Goal: Task Accomplishment & Management: Complete application form

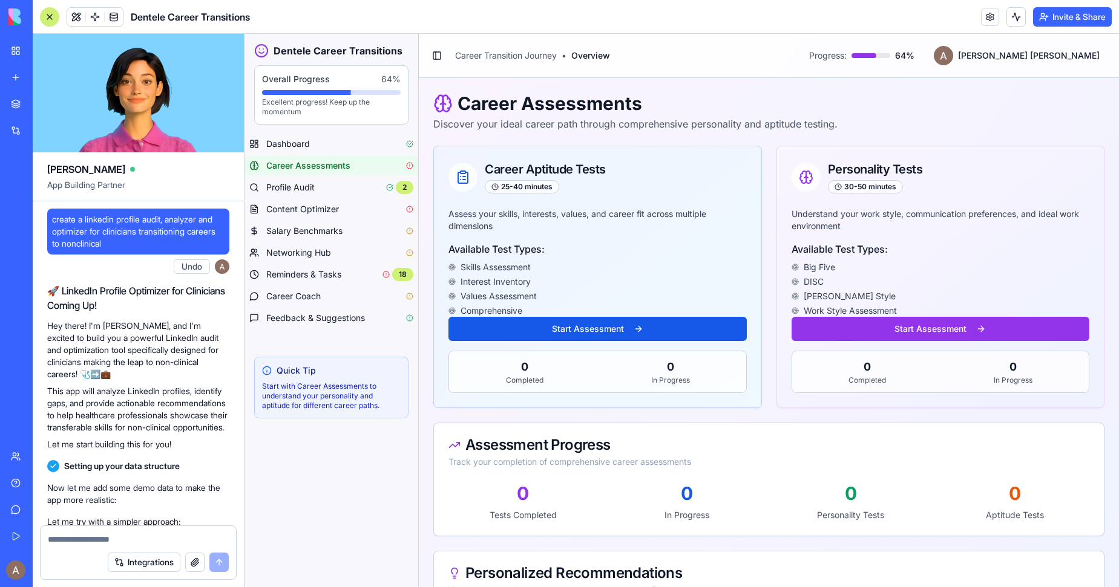
scroll to position [33157, 0]
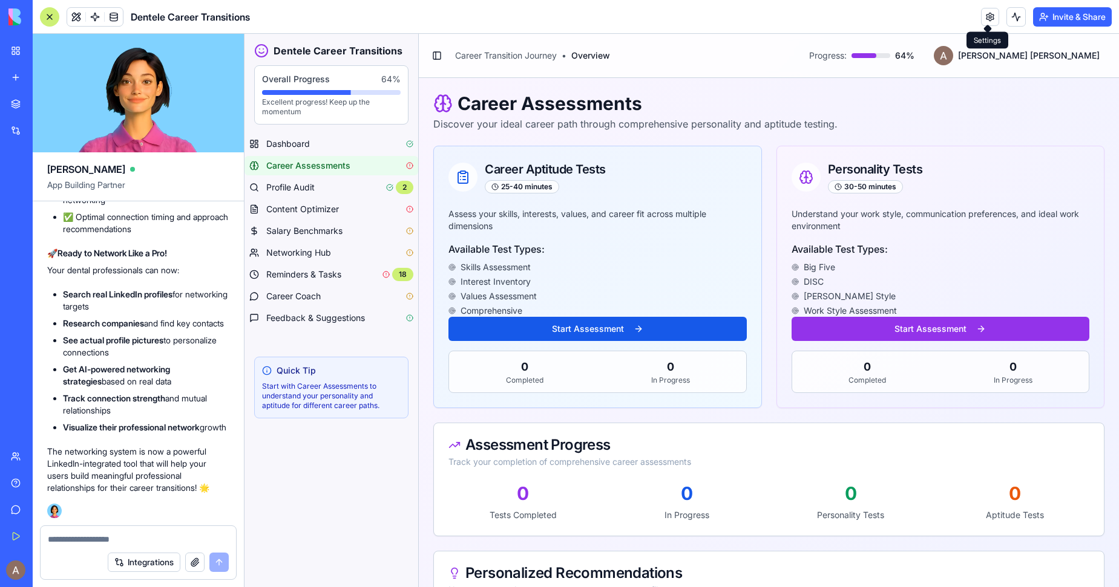
click at [996, 14] on div "Invite & Share" at bounding box center [1046, 16] width 131 height 19
click at [989, 15] on link at bounding box center [990, 17] width 18 height 18
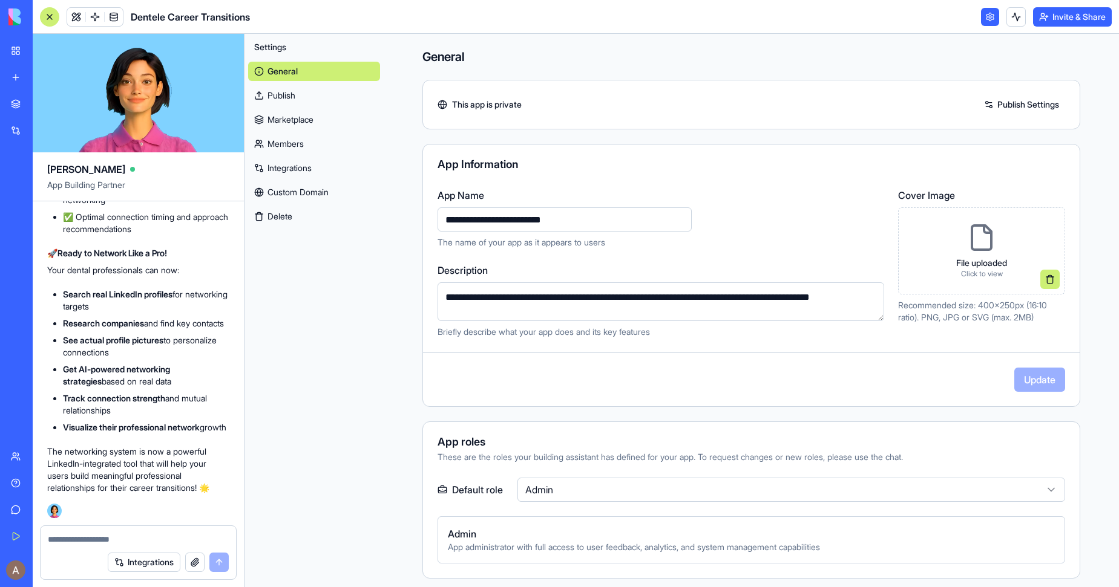
click at [317, 146] on link "Members" at bounding box center [314, 143] width 132 height 19
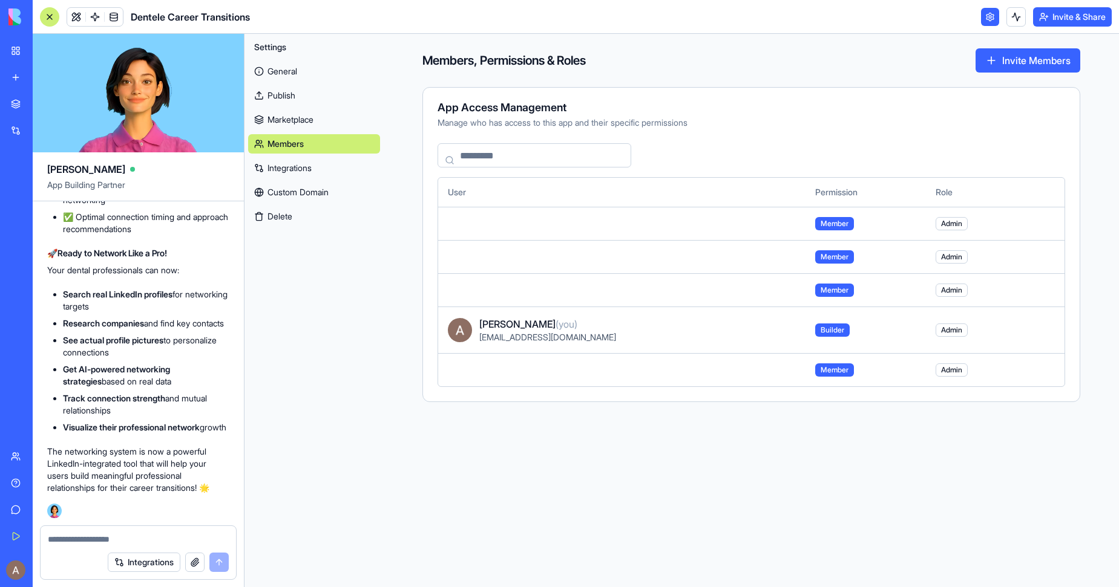
click at [1050, 12] on button "Invite & Share" at bounding box center [1072, 16] width 79 height 19
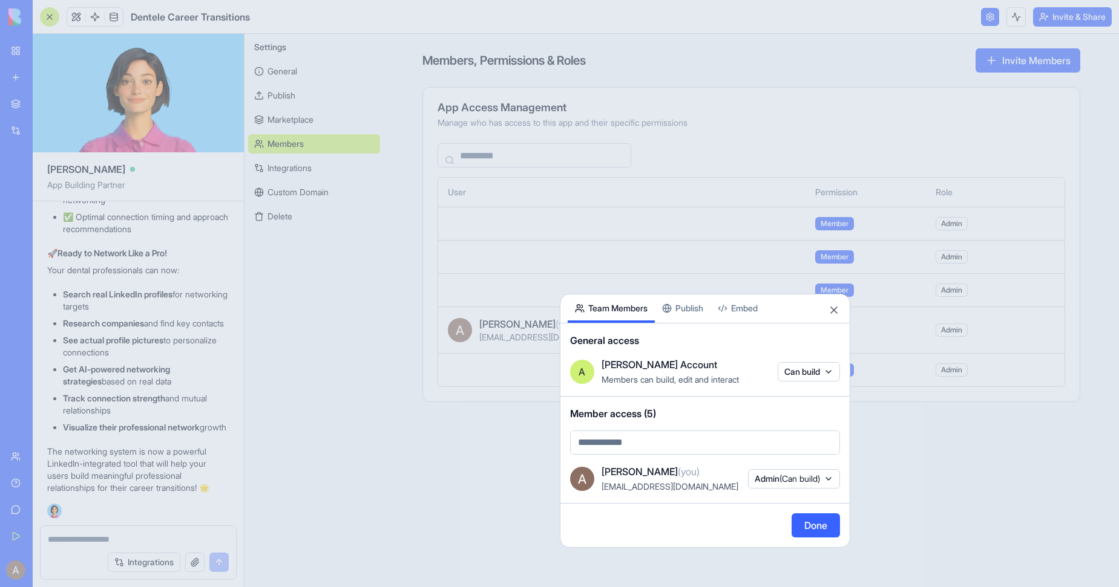
click at [681, 313] on button "Publish" at bounding box center [683, 309] width 56 height 28
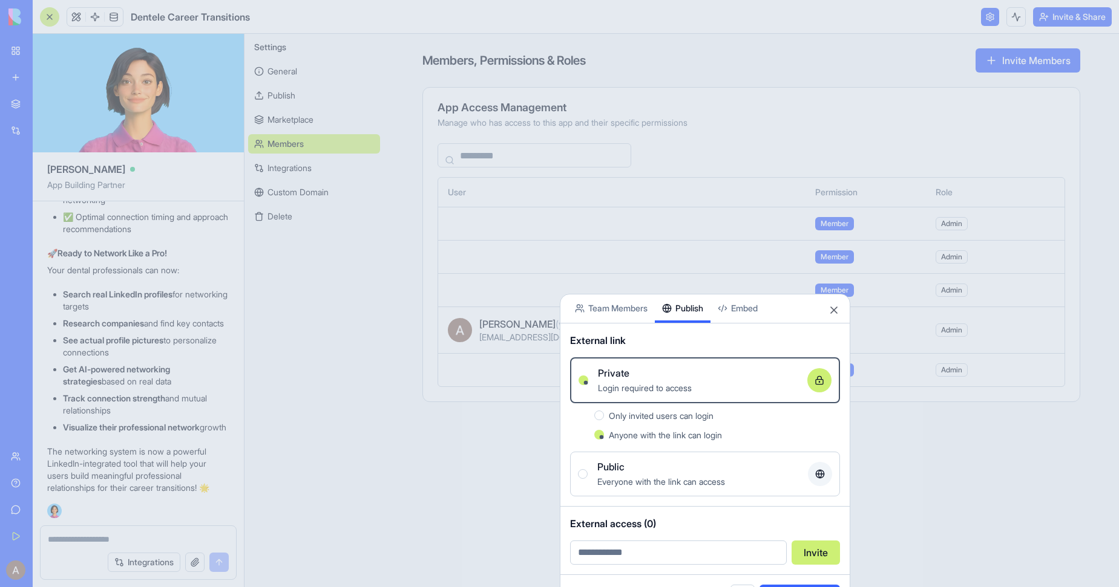
click at [623, 318] on button "Team Members" at bounding box center [611, 309] width 87 height 28
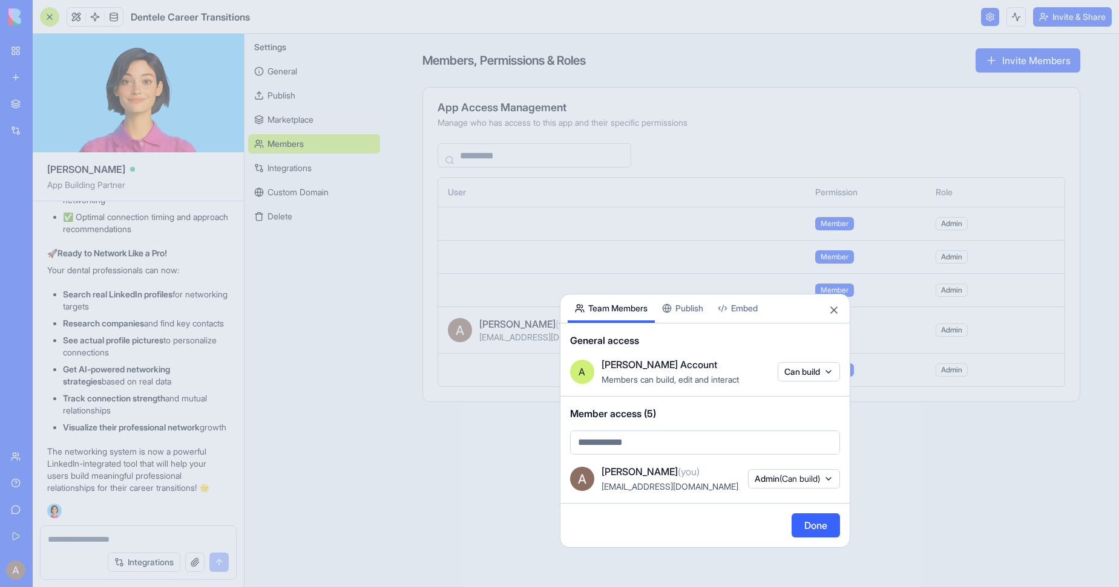
click at [692, 307] on button "Publish" at bounding box center [683, 309] width 56 height 28
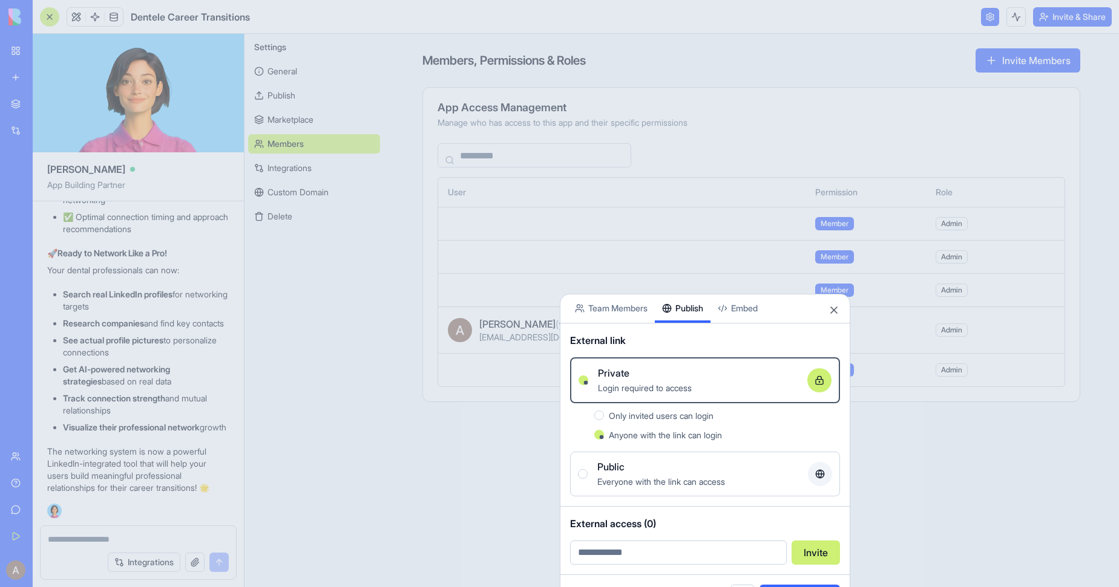
click at [728, 36] on div at bounding box center [559, 293] width 1119 height 587
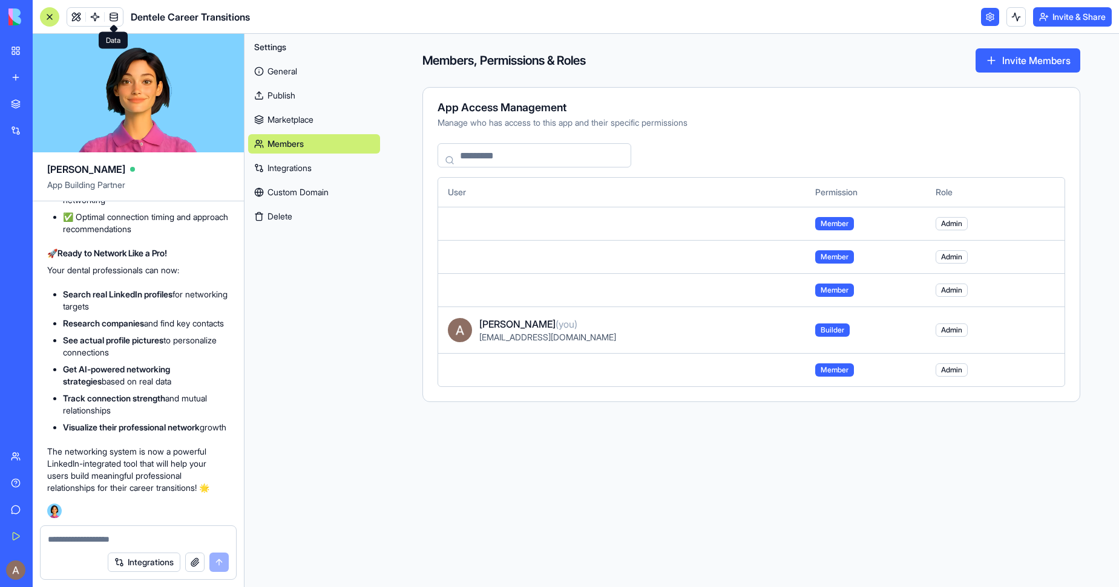
click at [114, 13] on link at bounding box center [114, 17] width 18 height 18
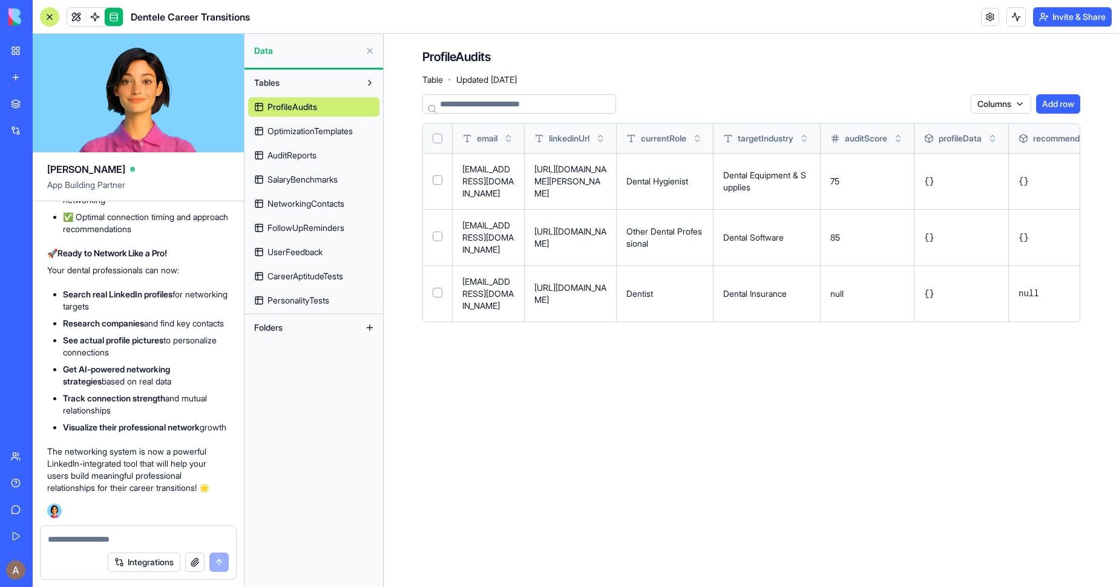
click at [347, 129] on span "OptimizationTemplates" at bounding box center [309, 131] width 85 height 12
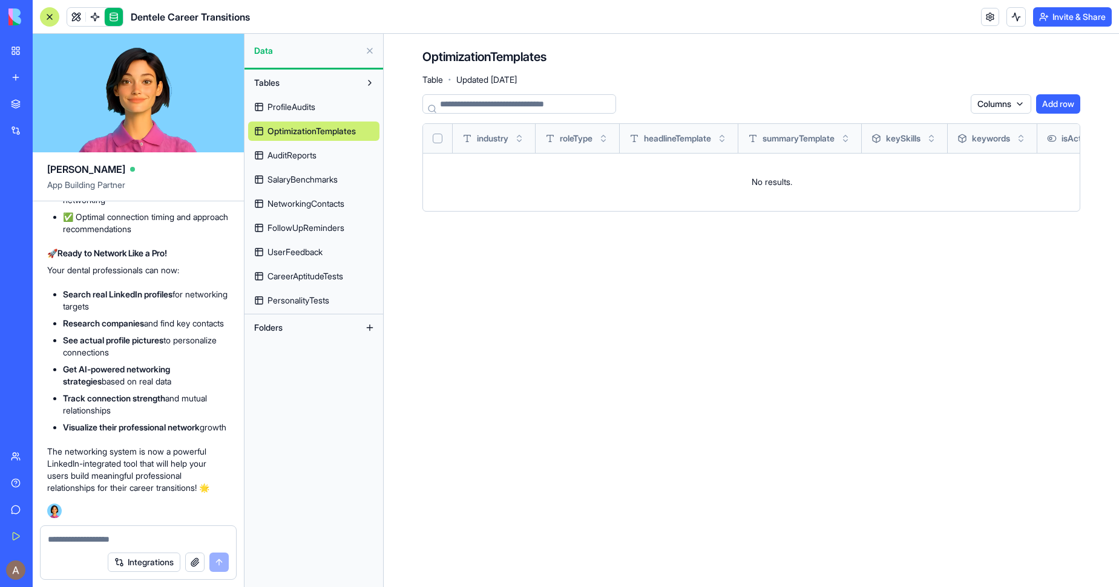
click at [324, 151] on link "AuditReports" at bounding box center [313, 155] width 131 height 19
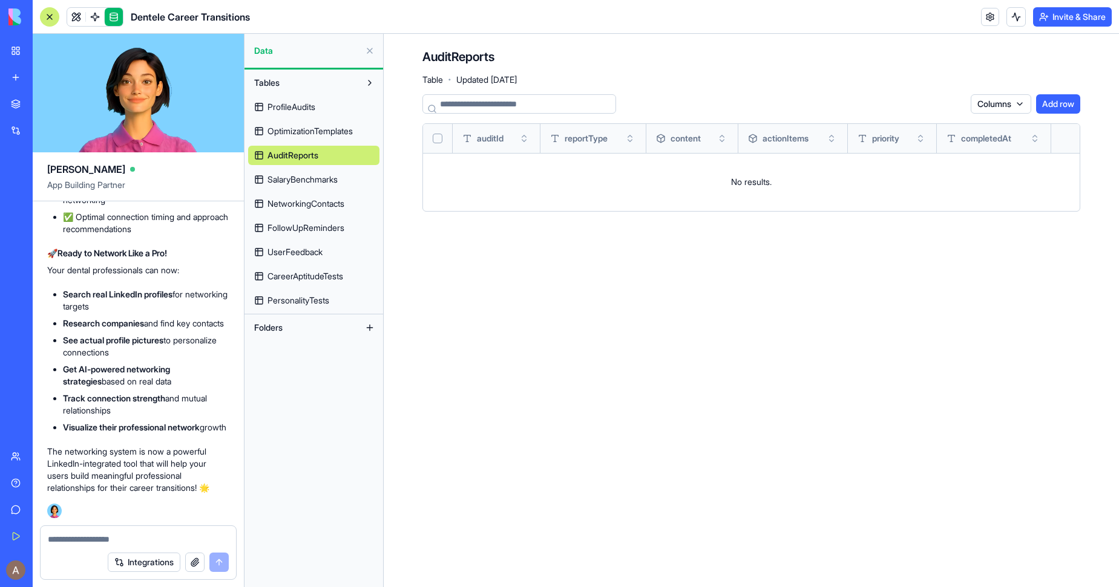
click at [315, 113] on span "ProfileAudits" at bounding box center [291, 107] width 48 height 12
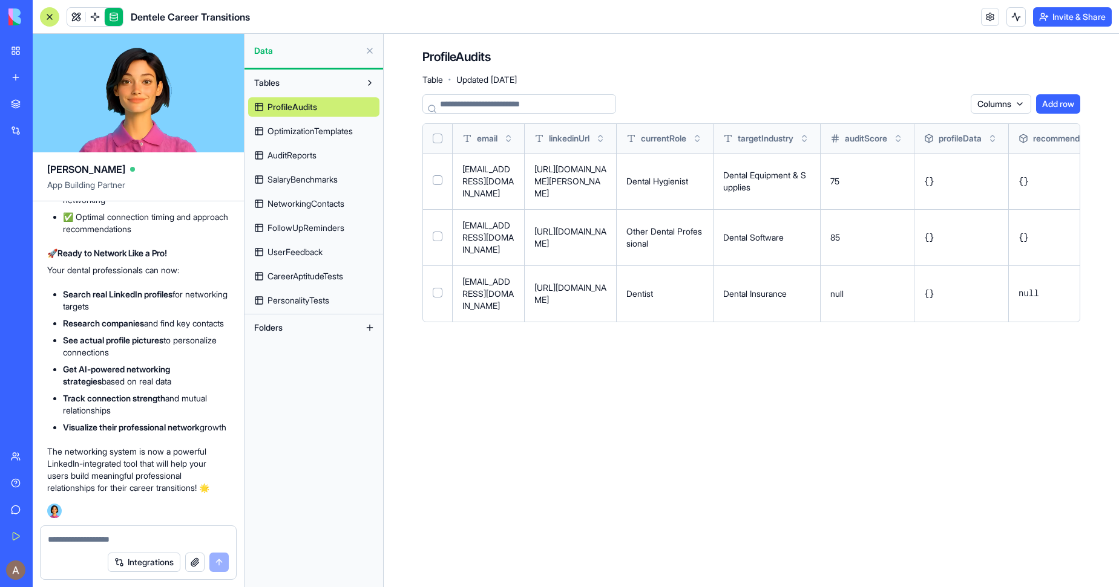
scroll to position [33045, 0]
click at [76, 9] on link at bounding box center [76, 17] width 18 height 18
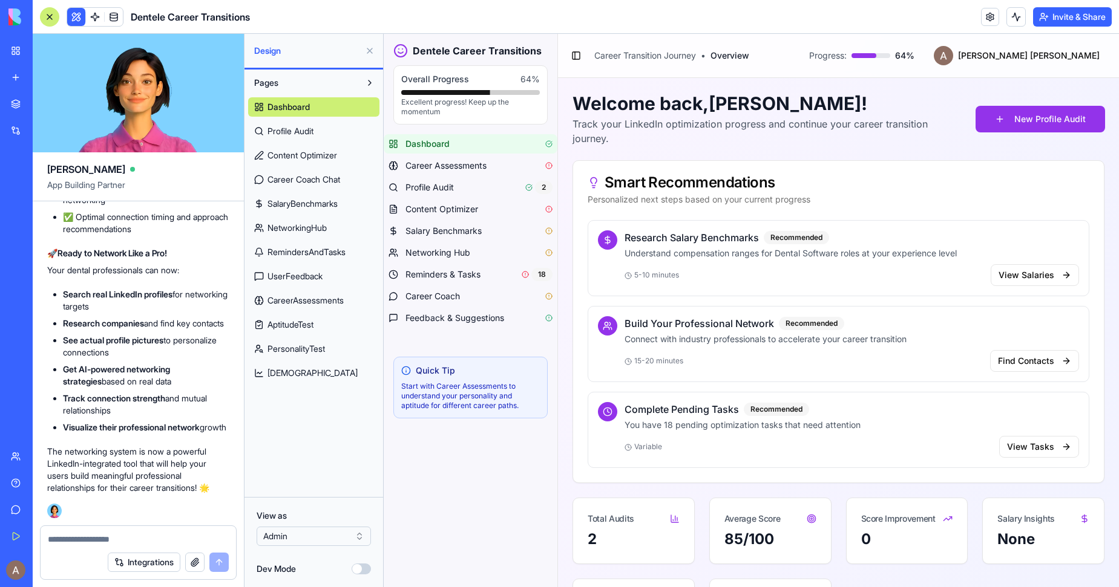
click at [308, 319] on span "AptitudeTest" at bounding box center [290, 325] width 46 height 12
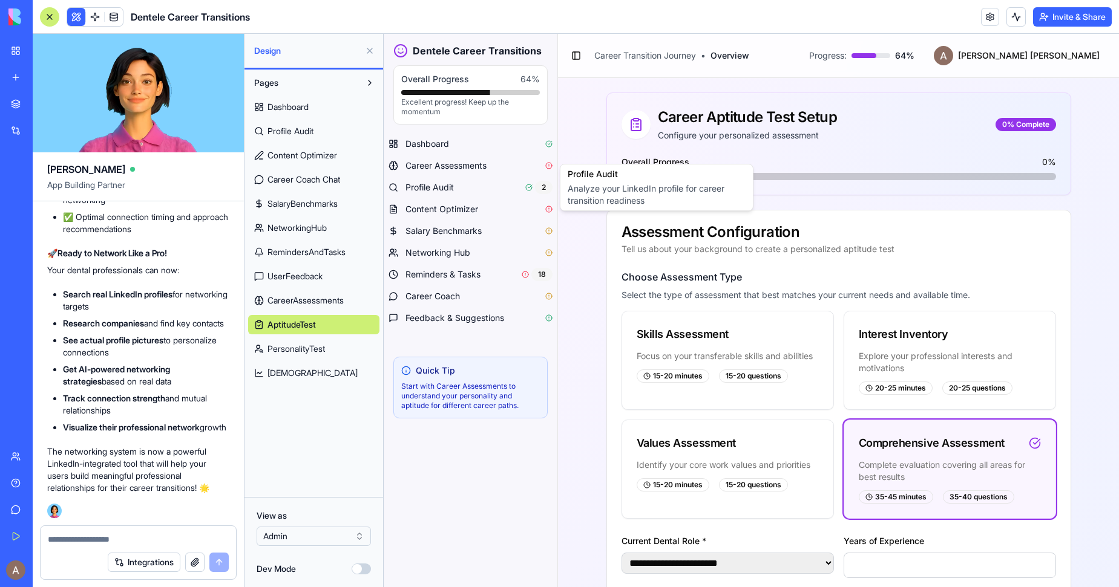
click at [330, 349] on link "PersonalityTest" at bounding box center [313, 348] width 131 height 19
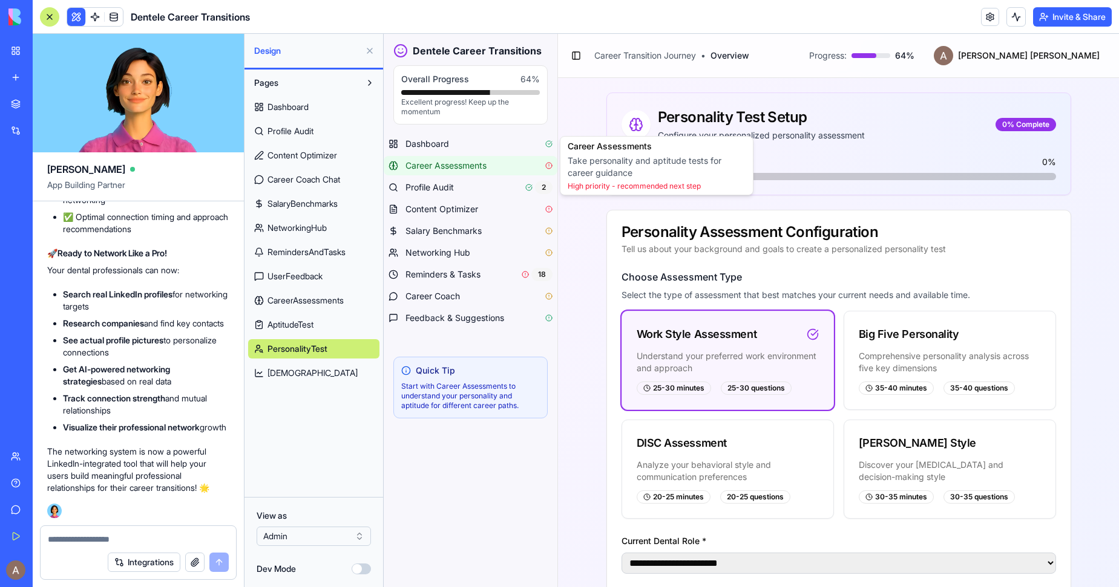
click at [474, 163] on span "Career Assessments" at bounding box center [445, 166] width 81 height 12
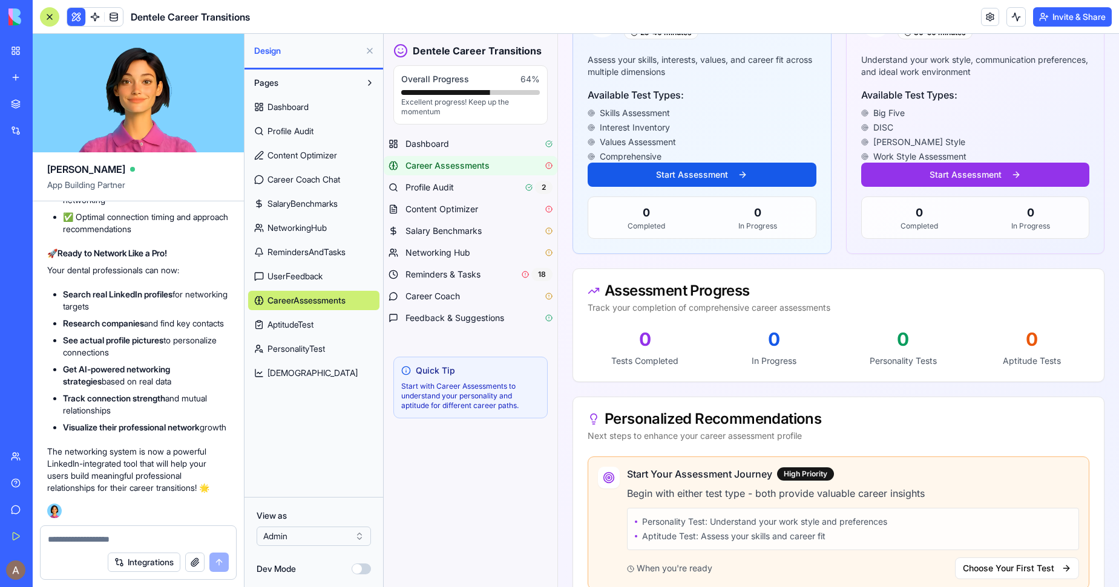
scroll to position [19, 0]
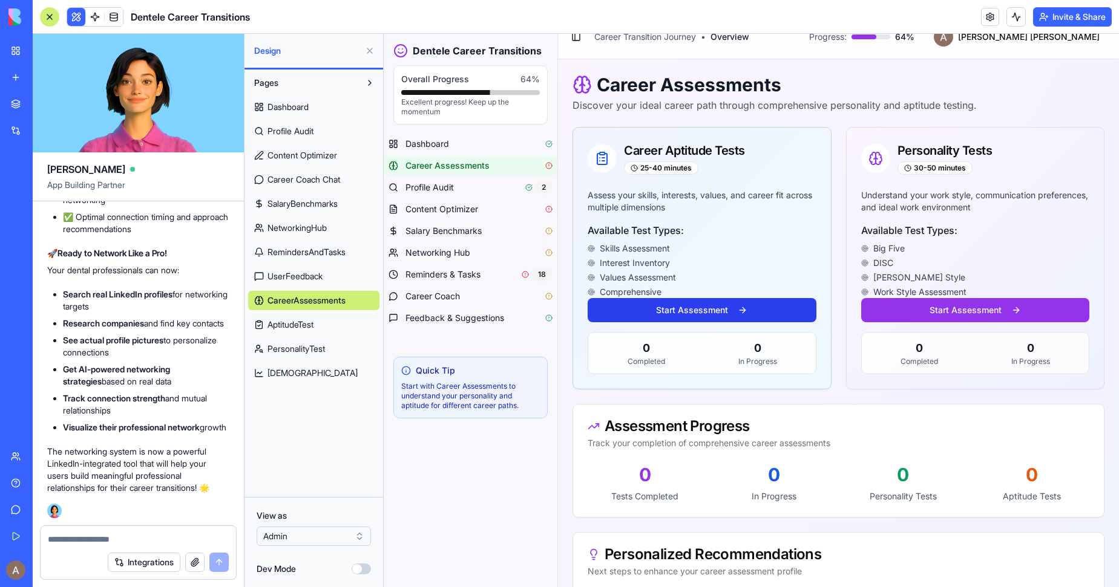
click at [687, 307] on button "Start Assessment" at bounding box center [701, 310] width 229 height 24
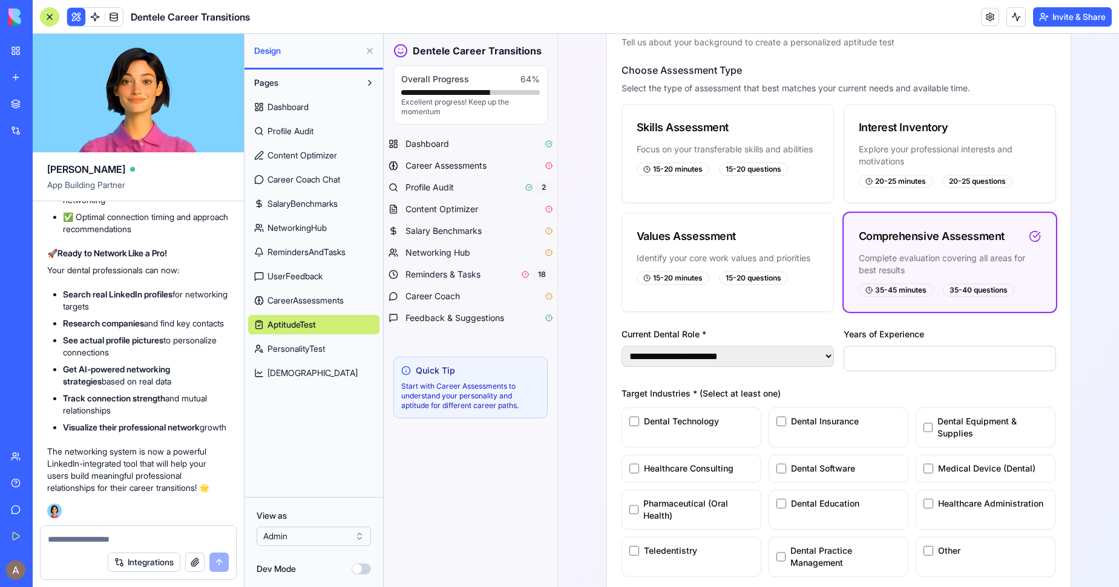
scroll to position [241, 0]
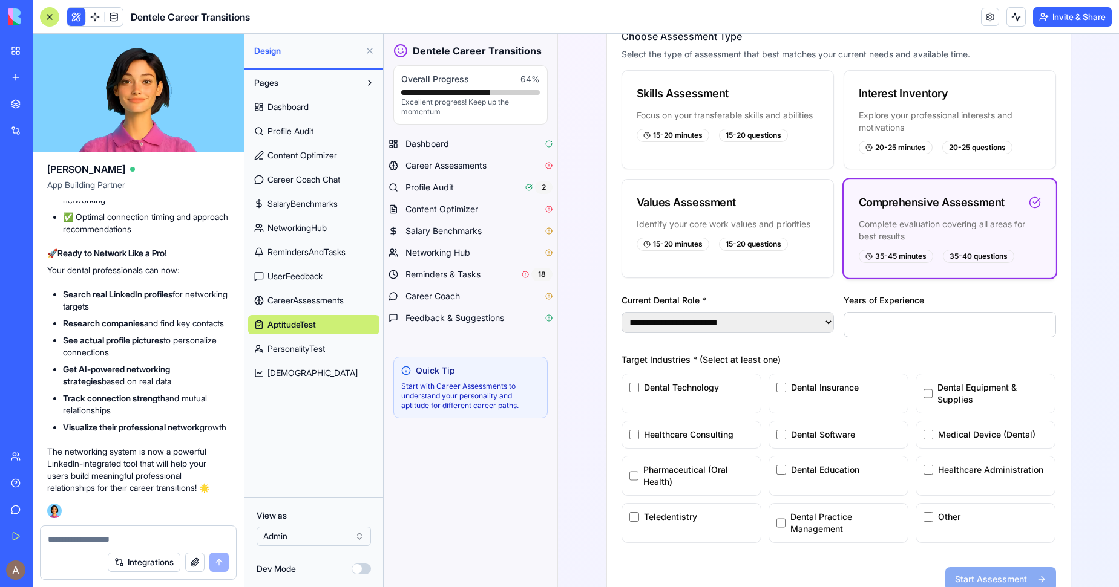
click at [913, 227] on div "Complete evaluation covering all areas for best results" at bounding box center [950, 230] width 182 height 24
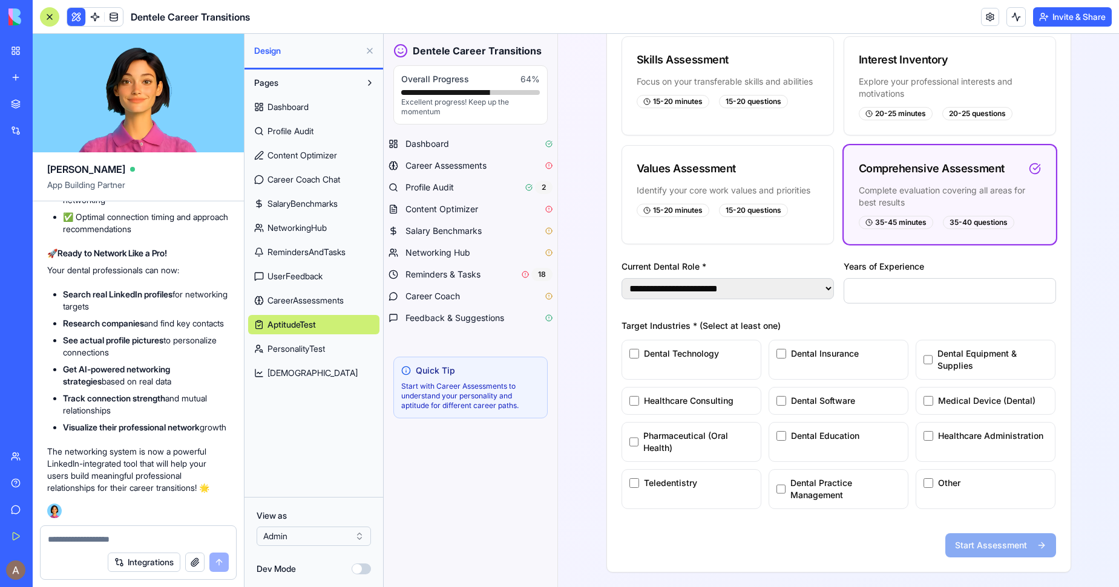
click at [781, 295] on select "**********" at bounding box center [727, 288] width 212 height 21
select select "**********"
click at [621, 278] on select "**********" at bounding box center [727, 288] width 212 height 21
click at [702, 353] on span "Dental Technology" at bounding box center [681, 354] width 75 height 12
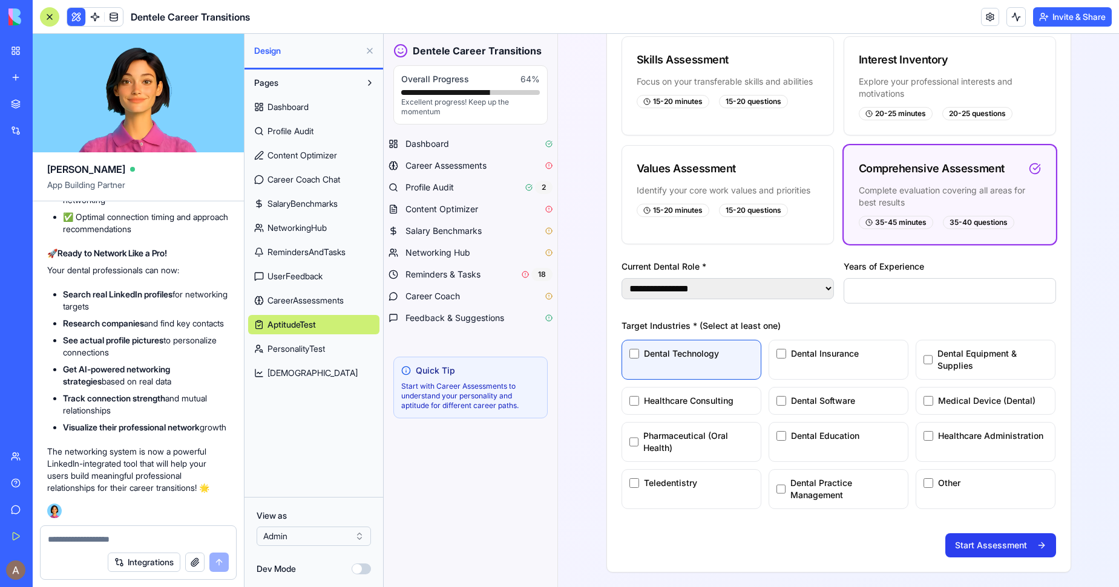
click at [987, 555] on button "Start Assessment" at bounding box center [1000, 546] width 111 height 24
